Goal: Entertainment & Leisure: Consume media (video, audio)

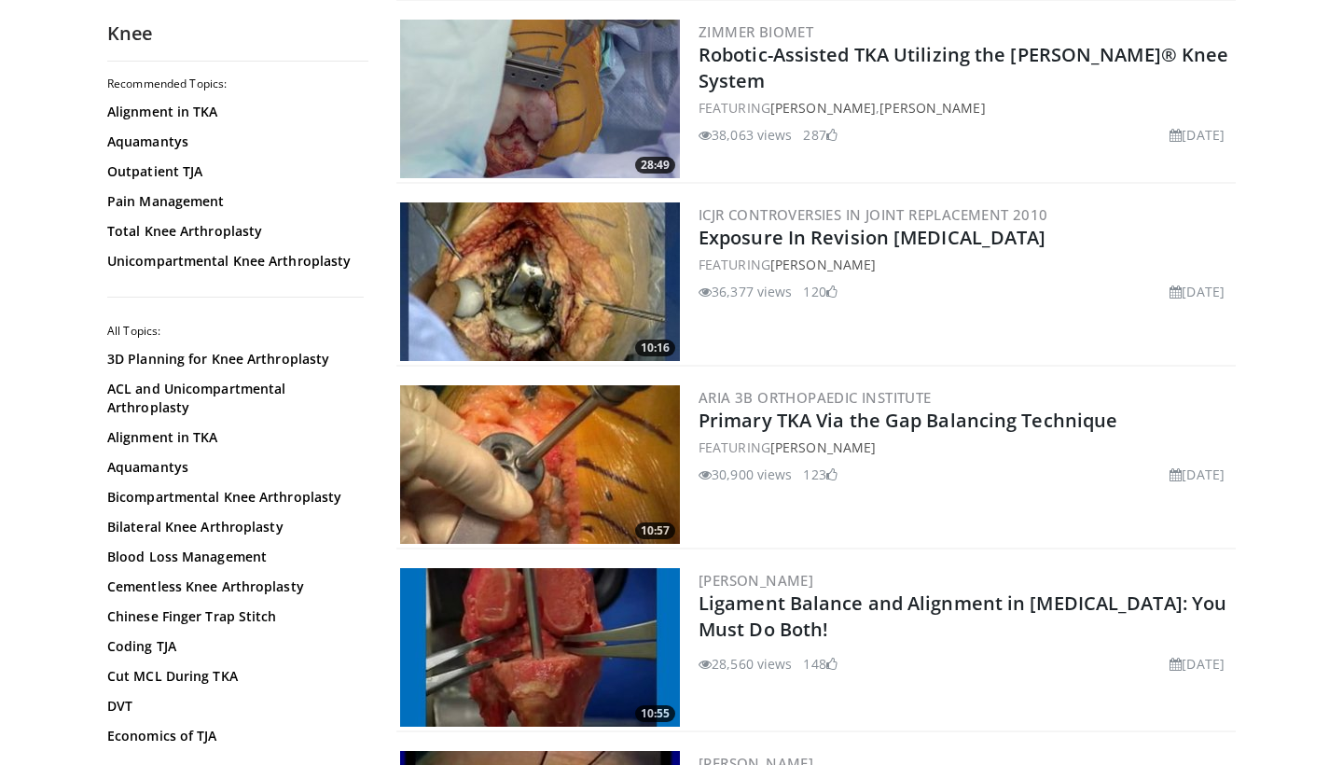
scroll to position [1477, 0]
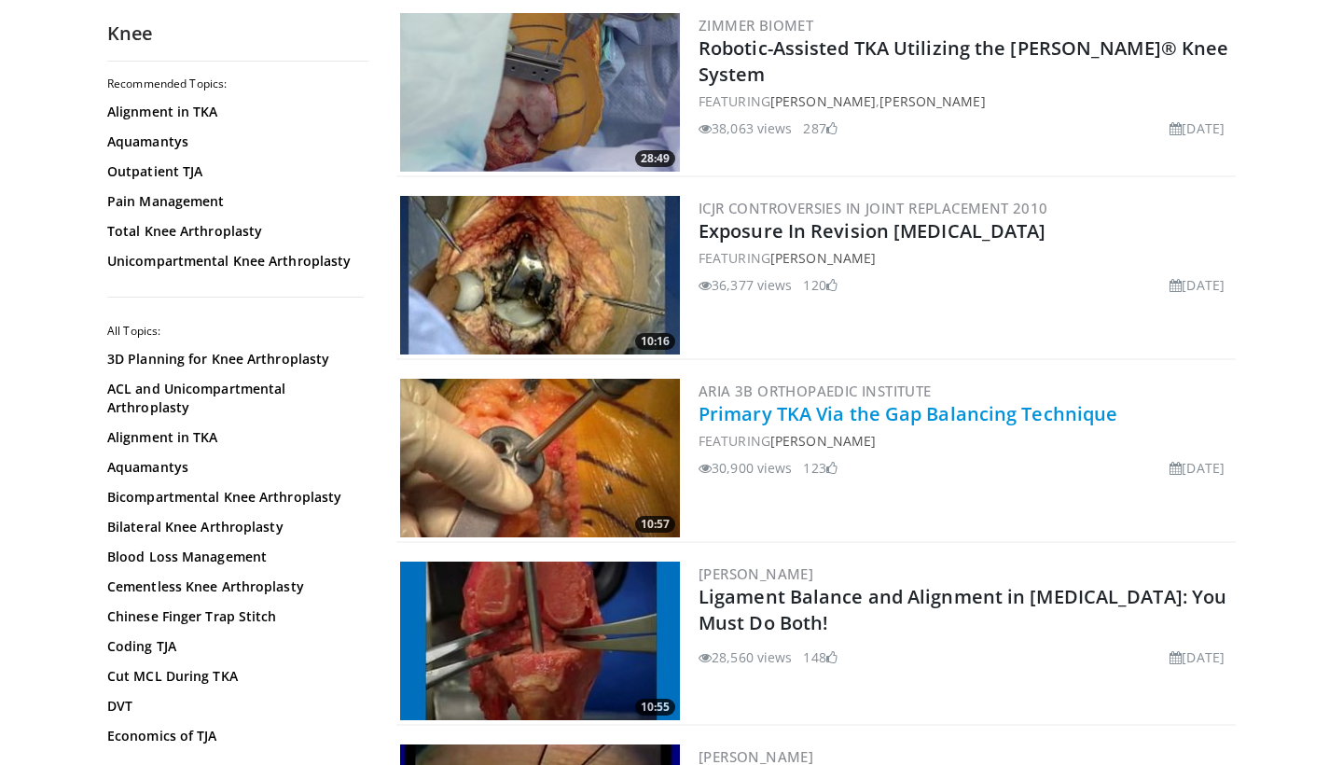
click at [837, 409] on link "Primary TKA Via the Gap Balancing Technique" at bounding box center [907, 413] width 419 height 25
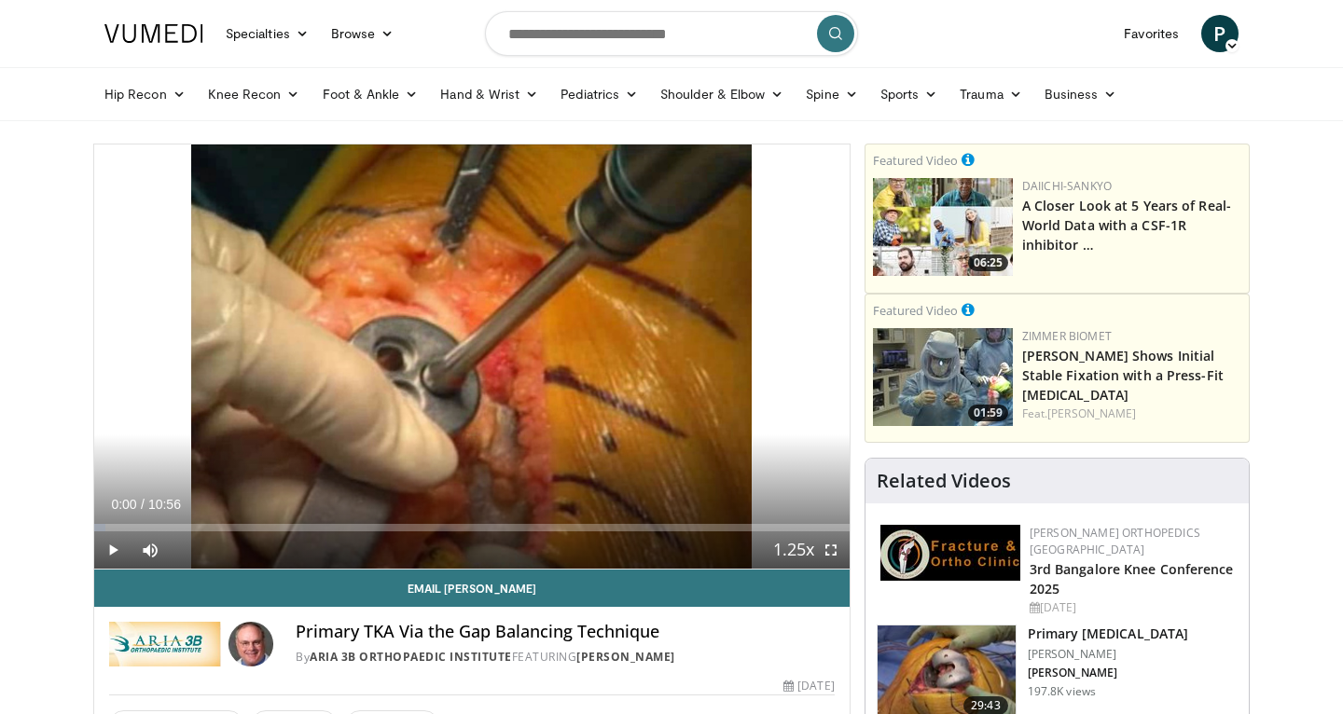
click at [834, 550] on span "Video Player" at bounding box center [830, 550] width 37 height 37
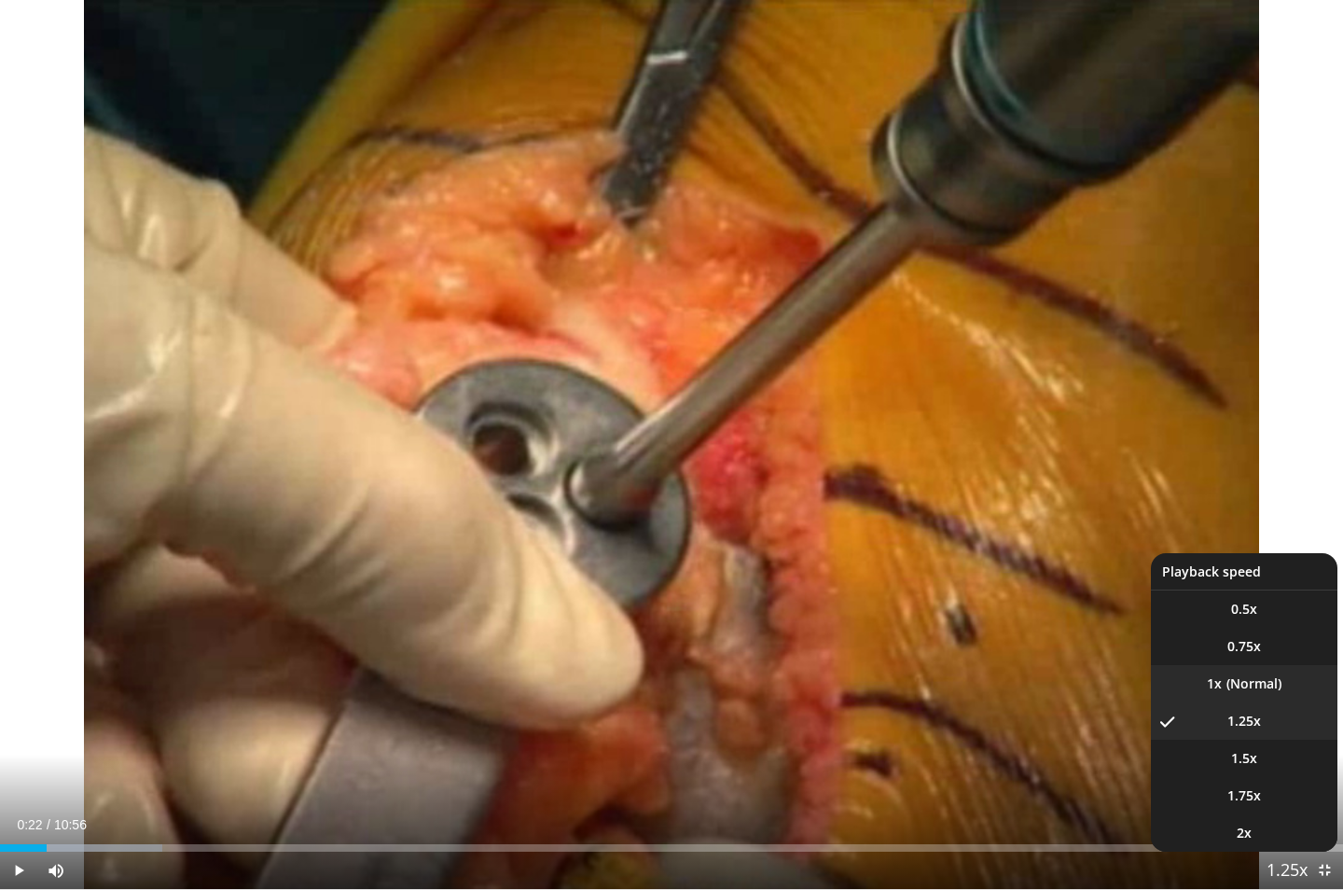
click at [1250, 693] on li "1x" at bounding box center [1244, 683] width 186 height 37
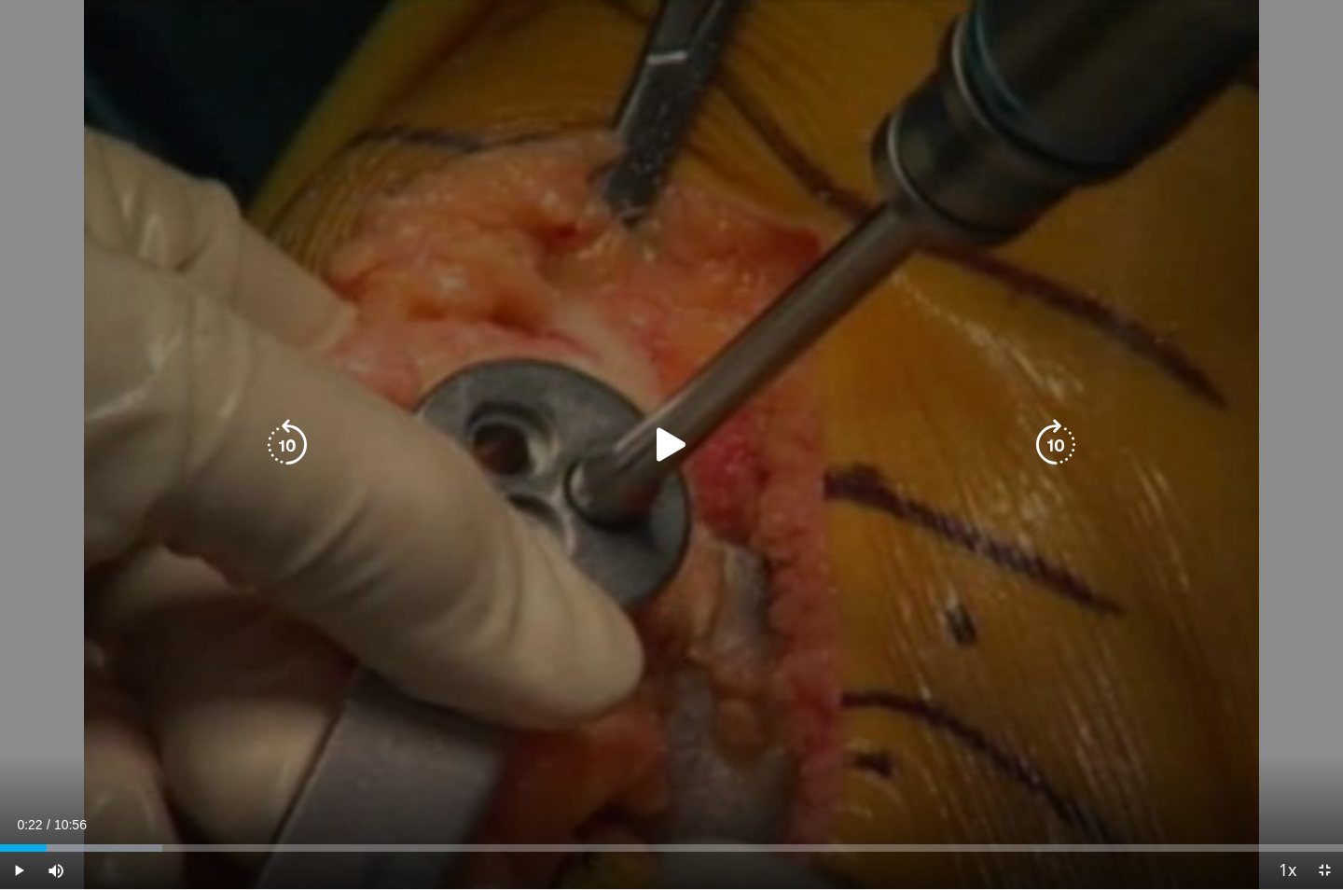
click at [674, 419] on icon "Video Player" at bounding box center [671, 445] width 52 height 52
click at [679, 435] on icon "Video Player" at bounding box center [671, 445] width 52 height 52
click at [663, 442] on icon "Video Player" at bounding box center [671, 445] width 52 height 52
